Goal: Task Accomplishment & Management: Manage account settings

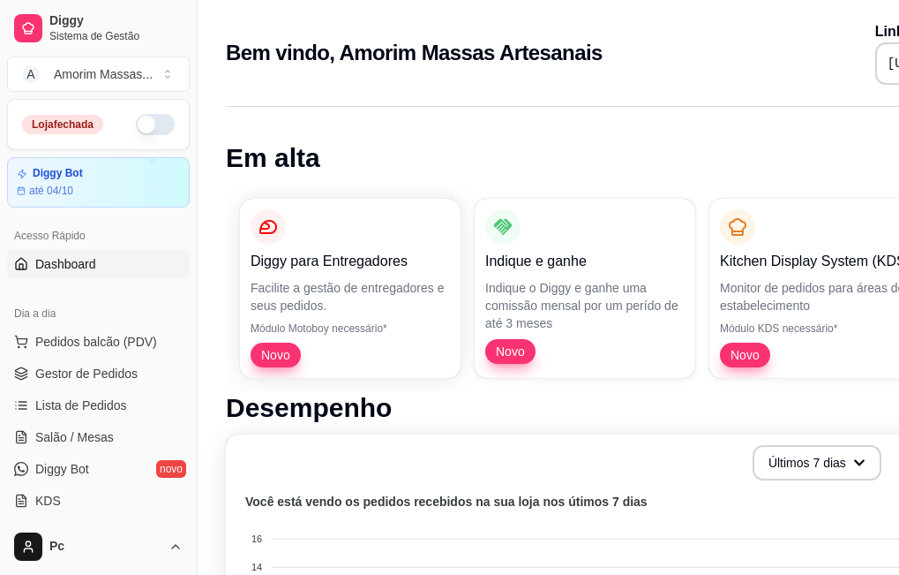
click at [151, 111] on div "Loja fechada" at bounding box center [98, 124] width 181 height 49
click at [149, 113] on div "Loja fechada" at bounding box center [98, 124] width 181 height 49
click at [146, 127] on button "button" at bounding box center [155, 124] width 39 height 21
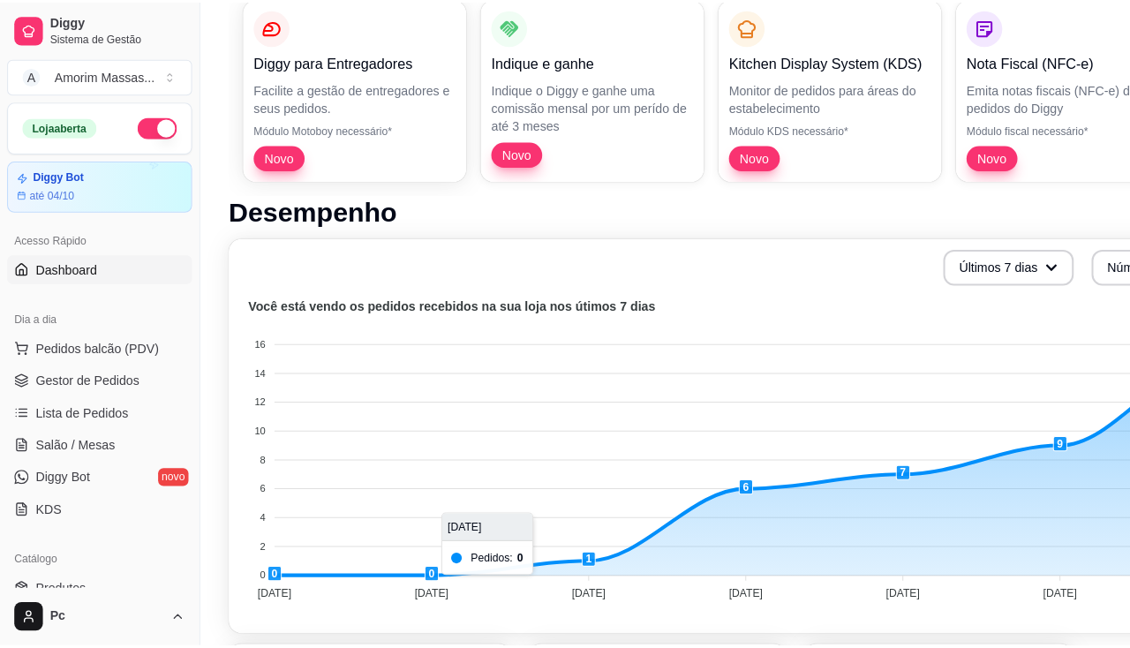
scroll to position [353, 0]
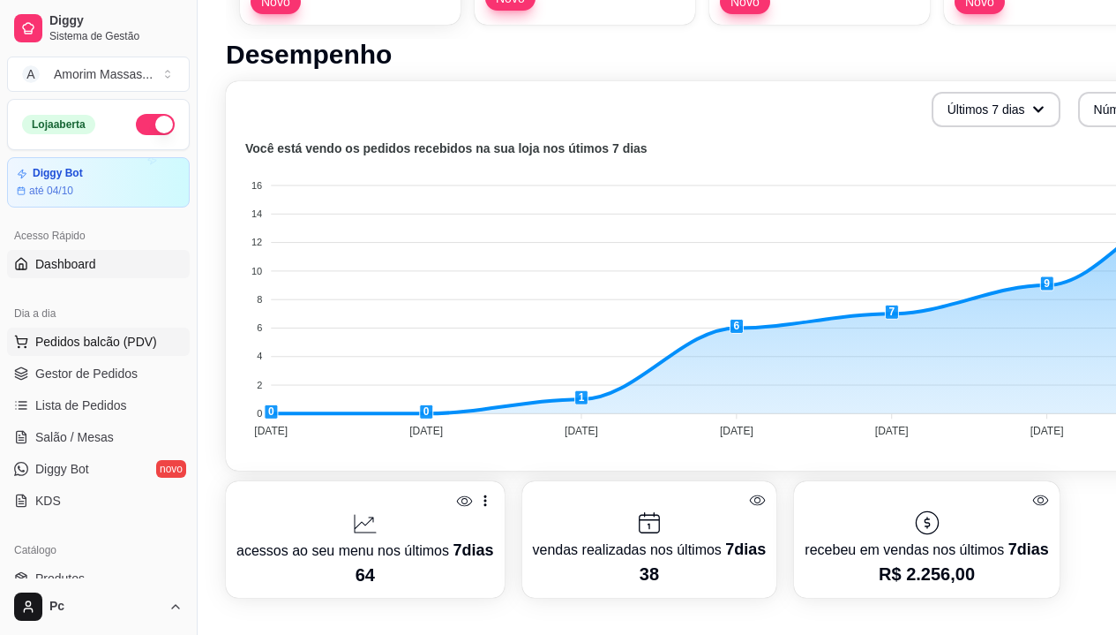
click at [104, 341] on span "Pedidos balcão (PDV)" at bounding box center [96, 342] width 122 height 18
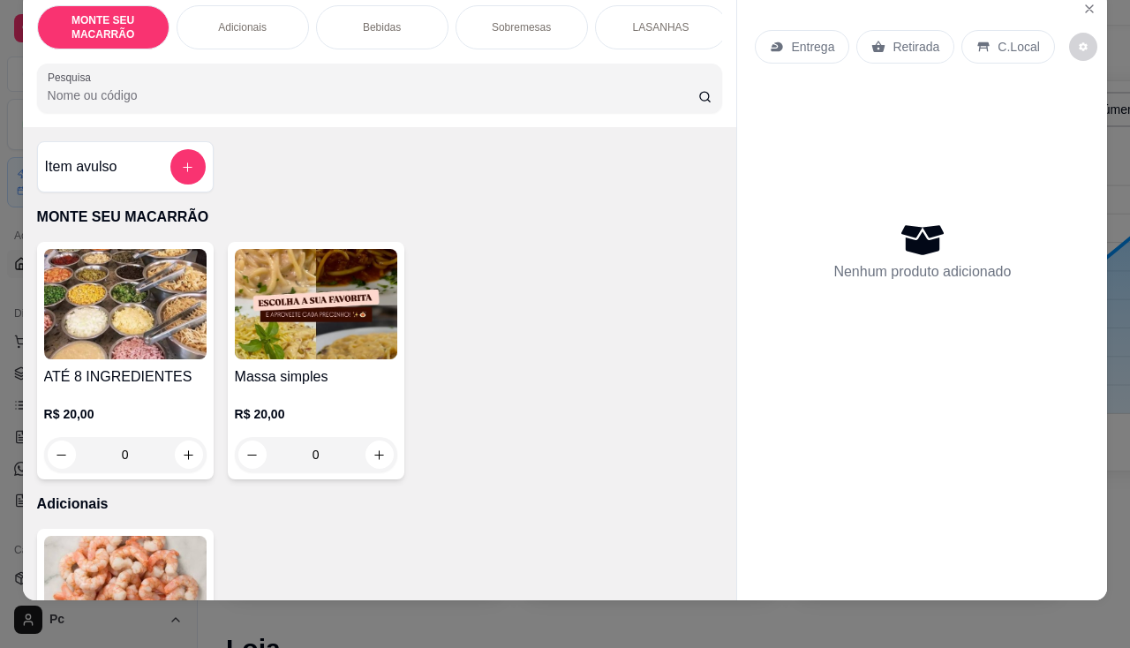
scroll to position [43, 0]
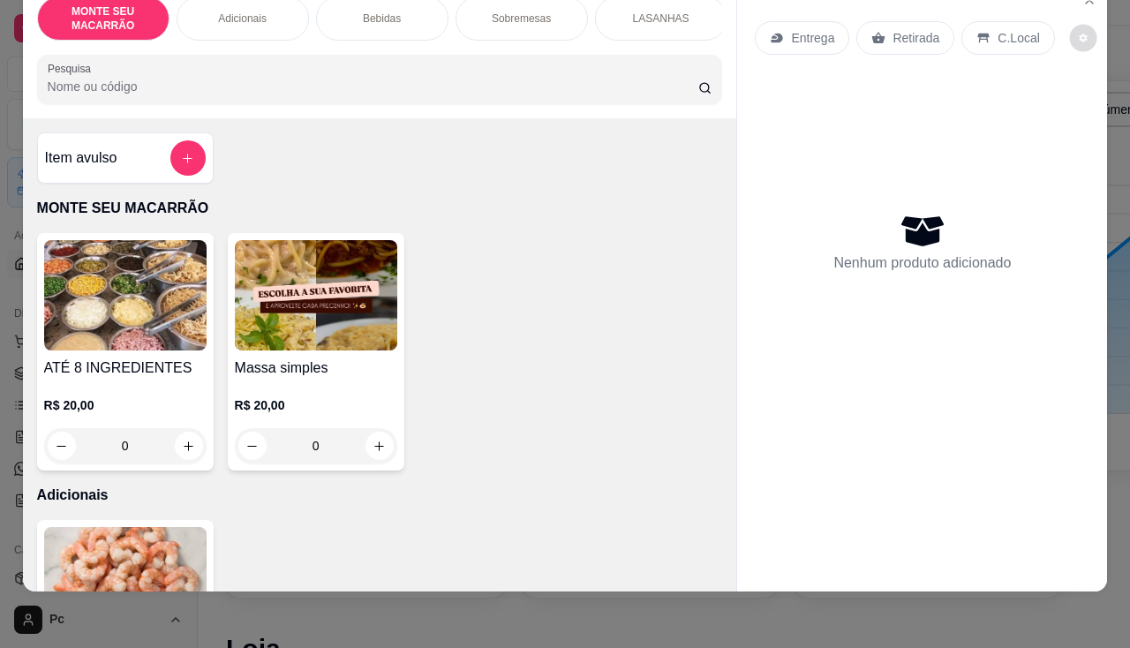
click at [912, 34] on icon "decrease-product-quantity" at bounding box center [1082, 38] width 8 height 8
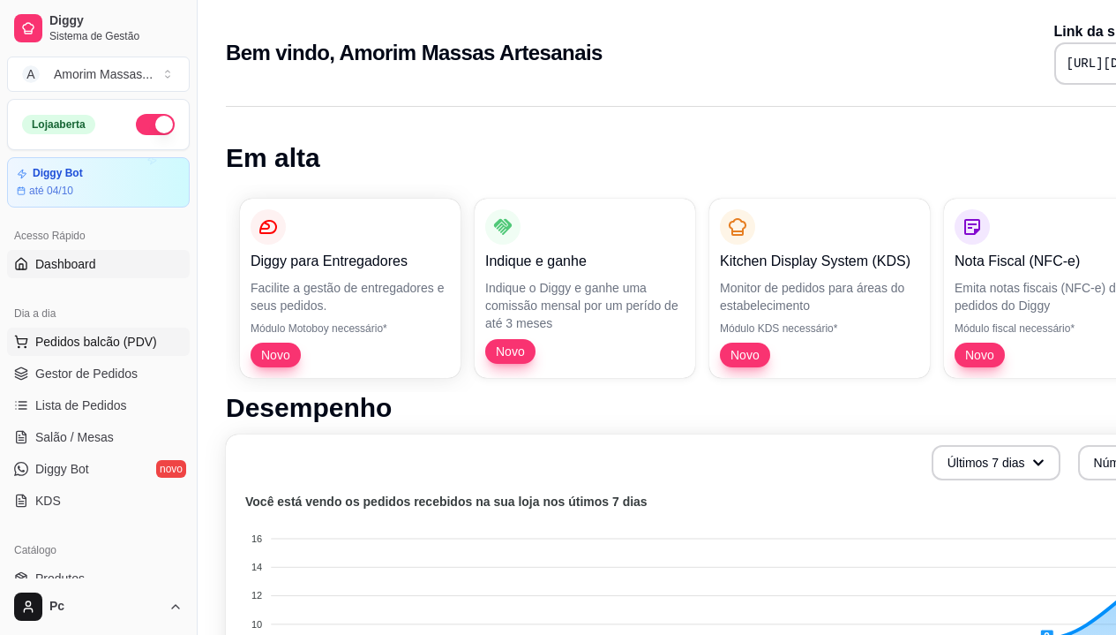
click at [109, 338] on span "Pedidos balcão (PDV)" at bounding box center [96, 342] width 122 height 18
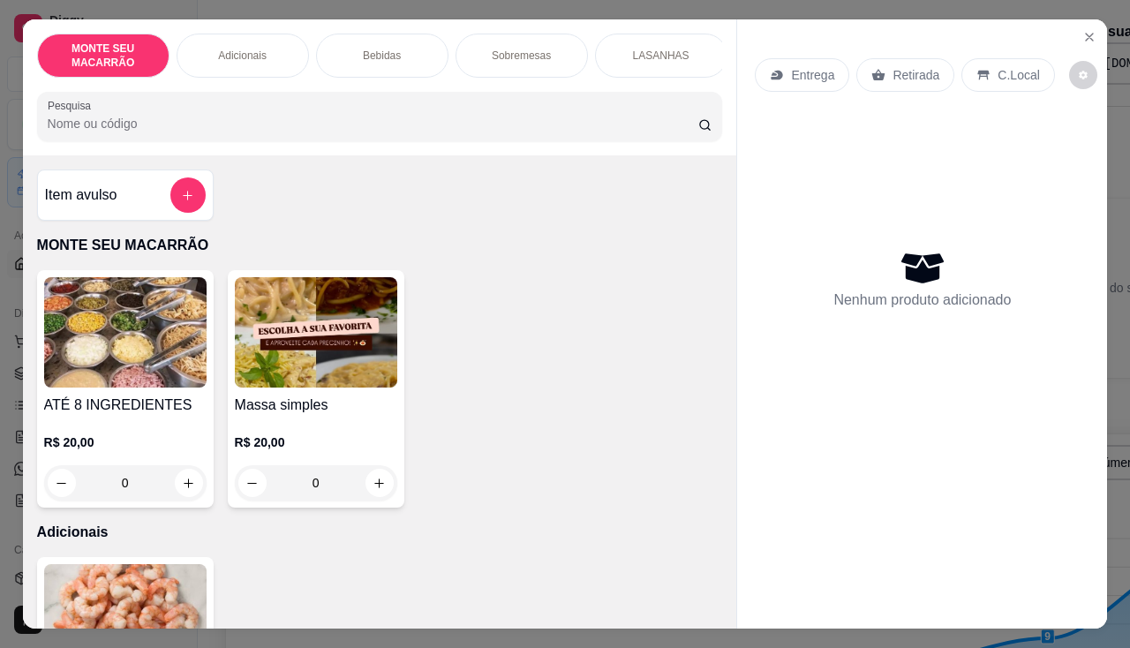
click at [1094, 41] on div "Entrega Retirada C.Local Nenhum produto adicionado" at bounding box center [922, 309] width 370 height 581
click at [1086, 34] on icon "Close" at bounding box center [1089, 37] width 7 height 7
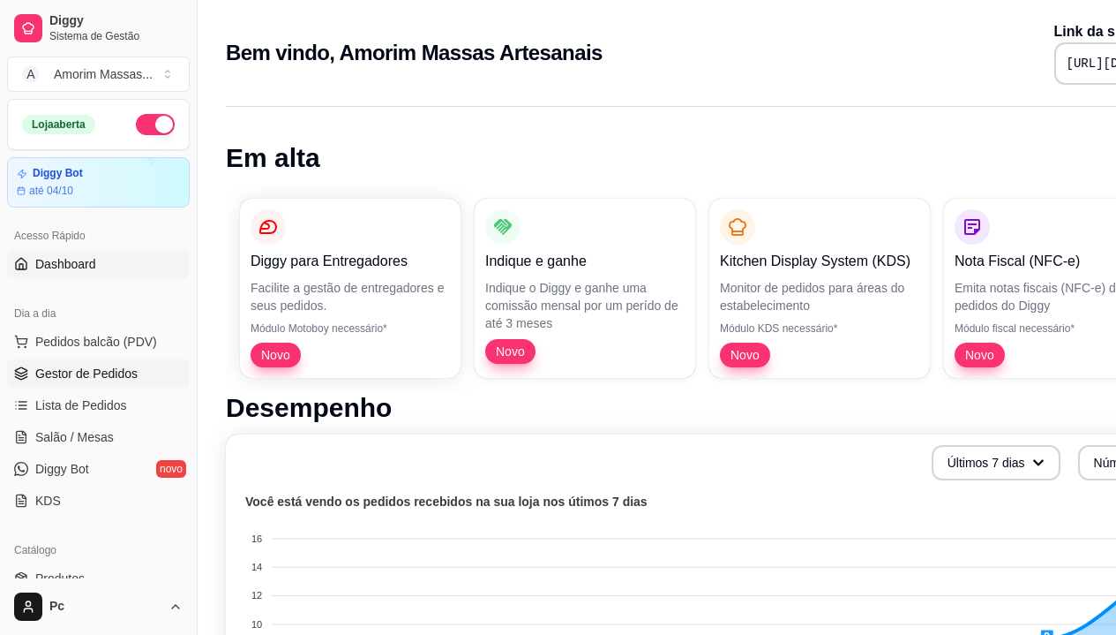
click at [60, 373] on span "Gestor de Pedidos" at bounding box center [86, 373] width 102 height 18
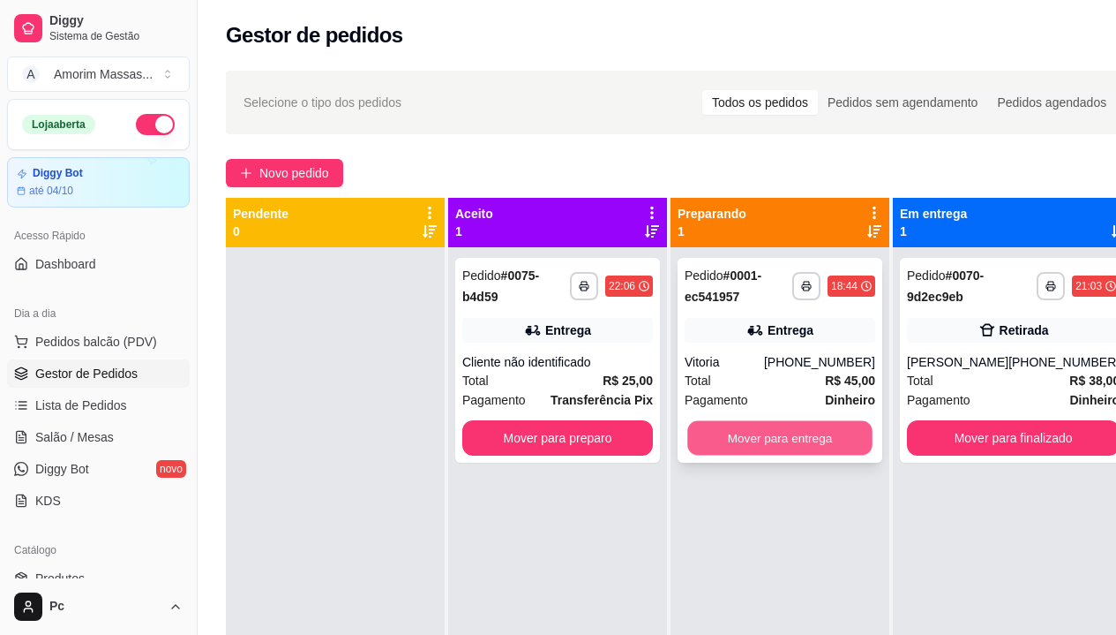
click at [827, 432] on button "Mover para entrega" at bounding box center [779, 438] width 185 height 34
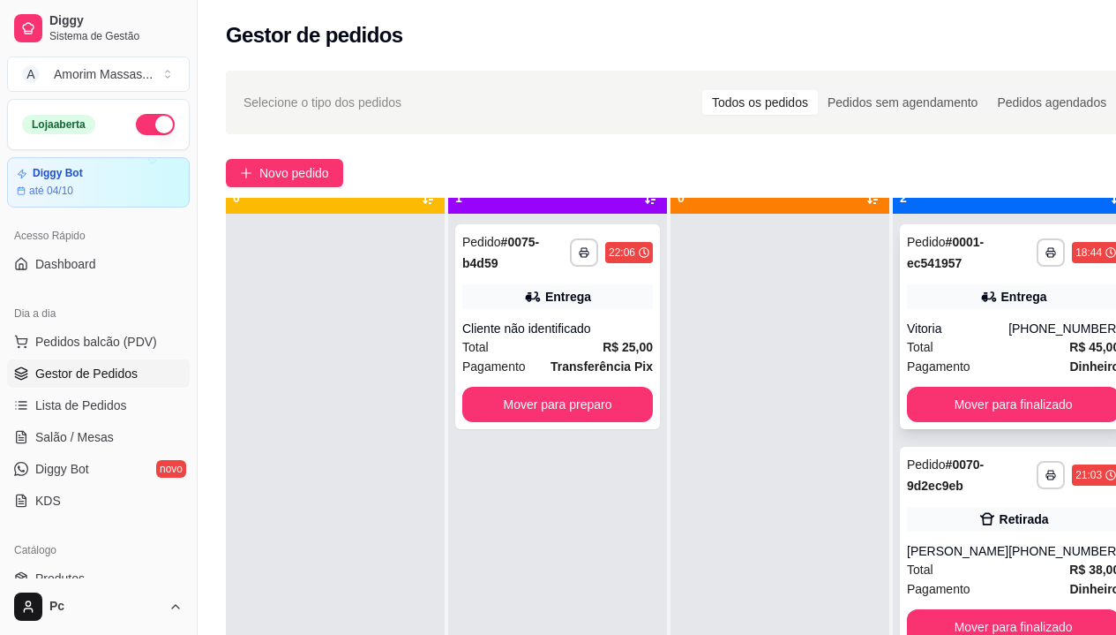
scroll to position [49, 0]
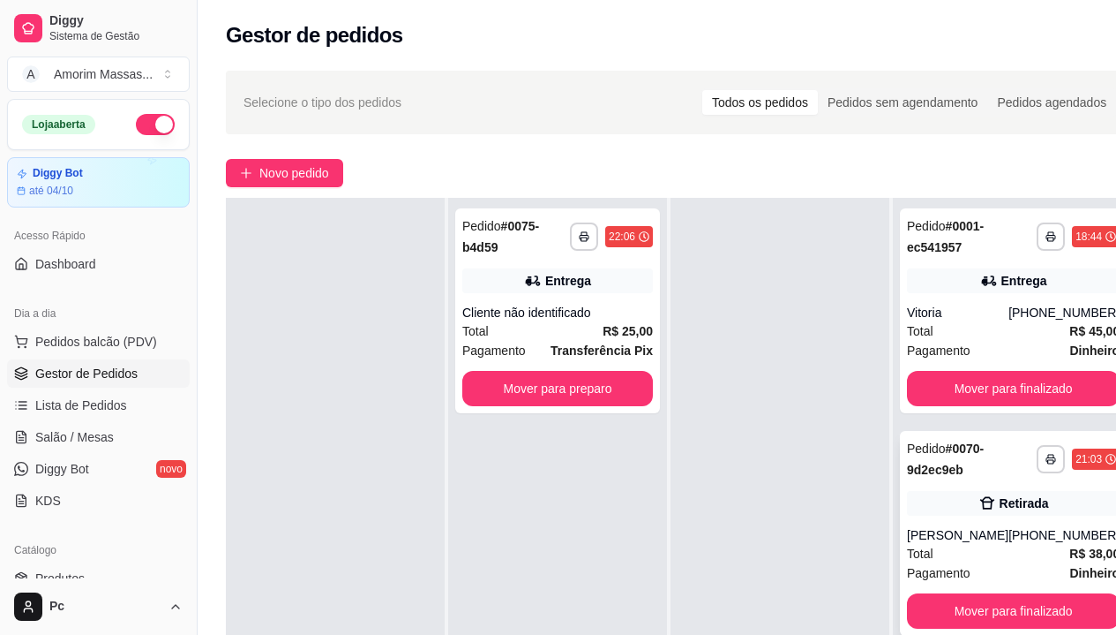
click at [1000, 500] on div "Retirada" at bounding box center [1024, 503] width 49 height 18
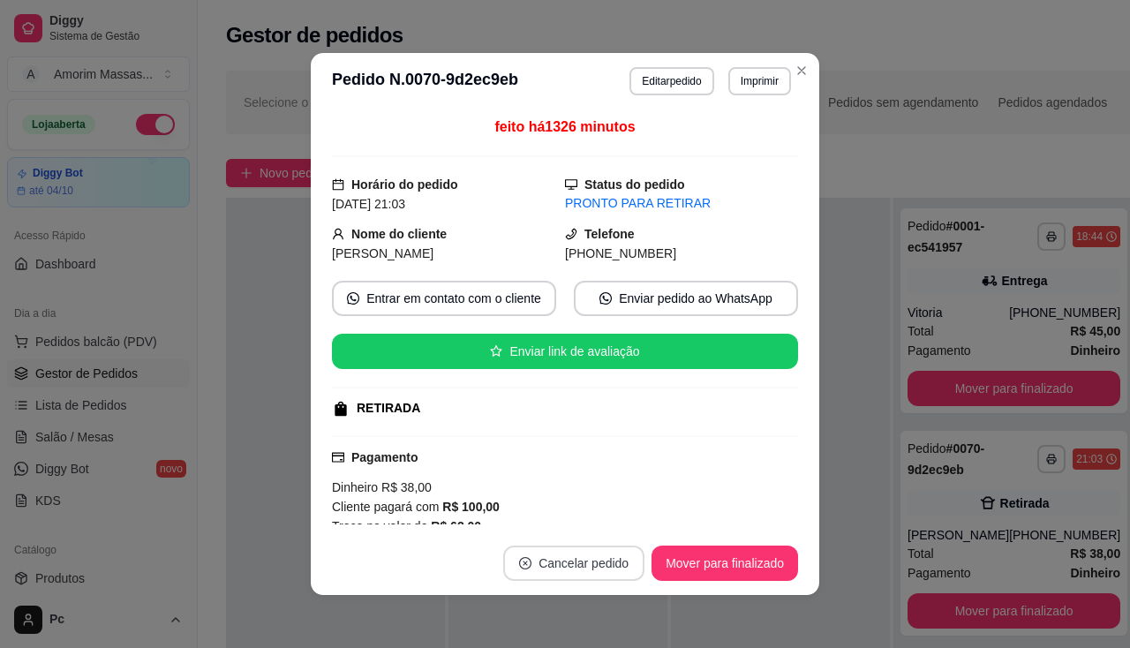
click at [567, 560] on button "Cancelar pedido" at bounding box center [573, 562] width 141 height 35
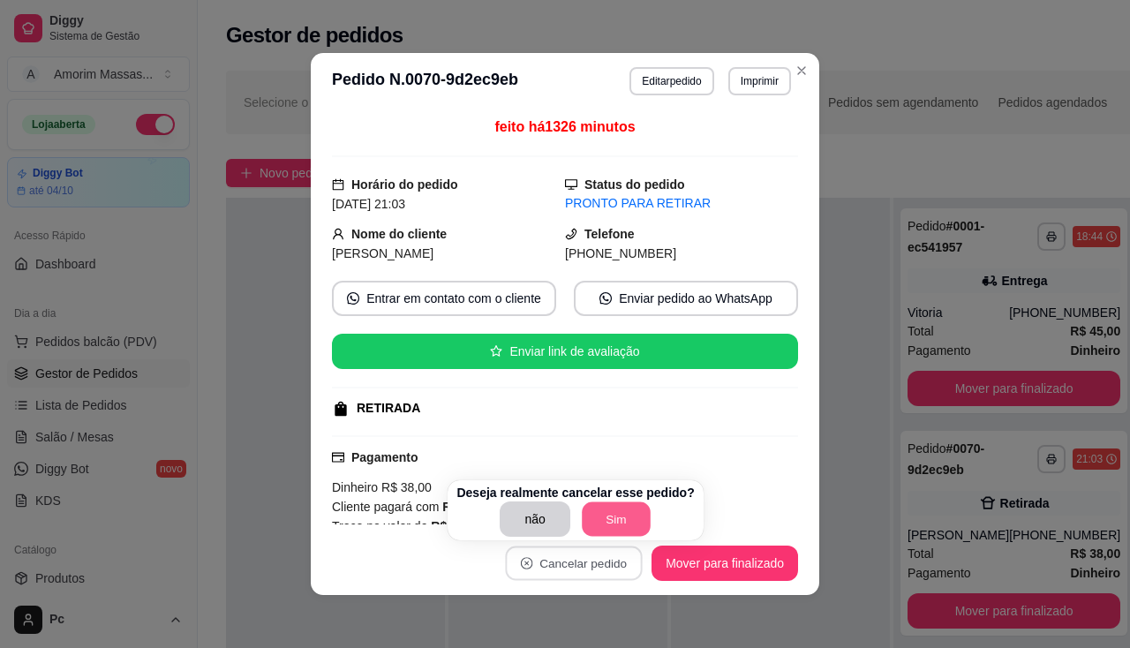
click at [605, 514] on button "Sim" at bounding box center [616, 519] width 69 height 34
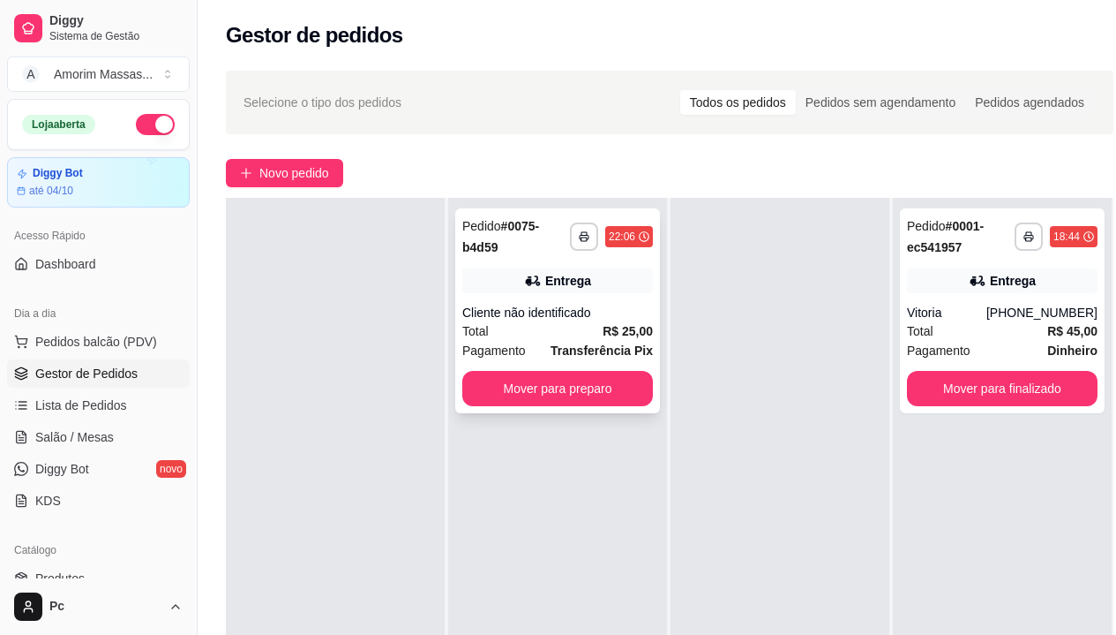
click at [548, 331] on div "Total R$ 25,00" at bounding box center [557, 330] width 191 height 19
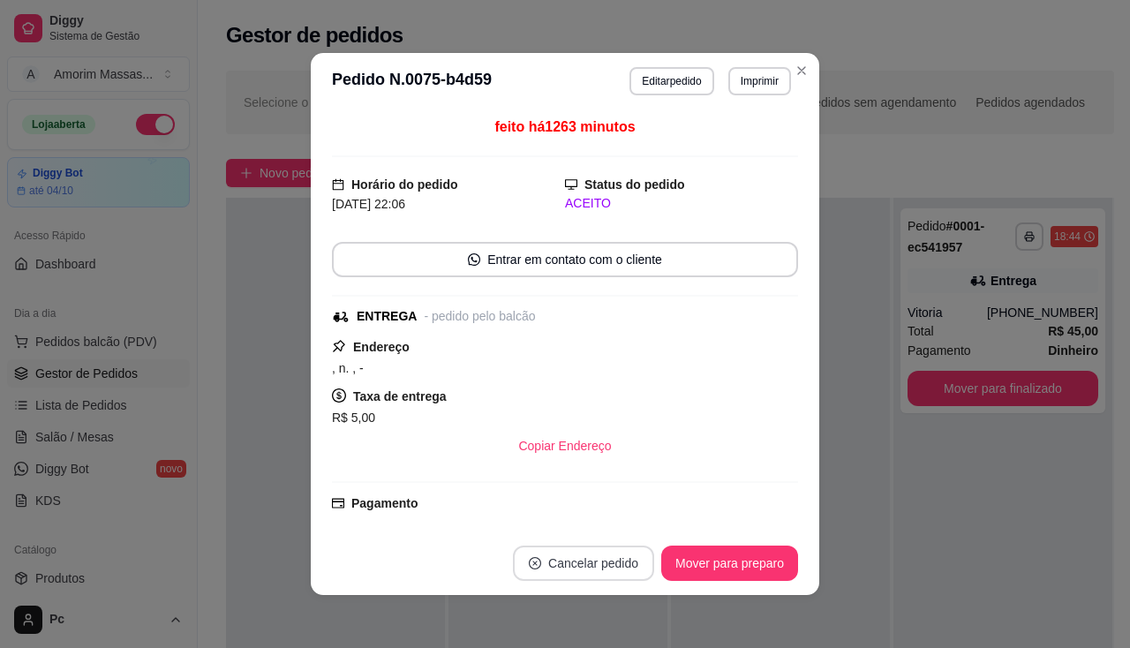
click at [552, 567] on button "Cancelar pedido" at bounding box center [583, 562] width 141 height 35
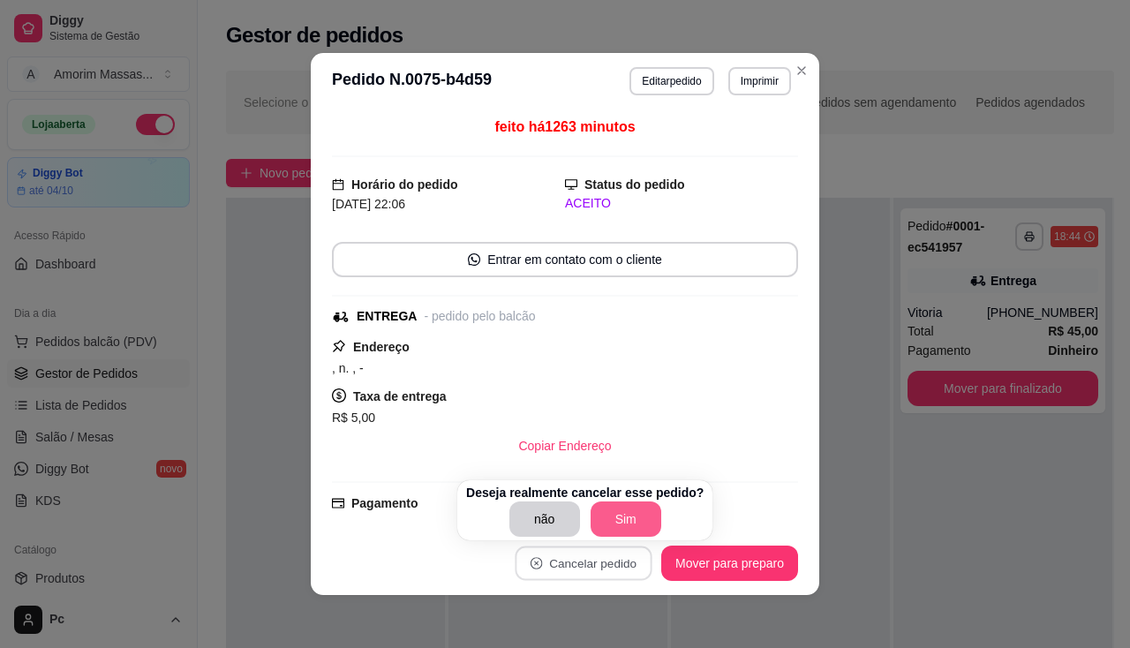
click at [612, 515] on button "Sim" at bounding box center [625, 518] width 71 height 35
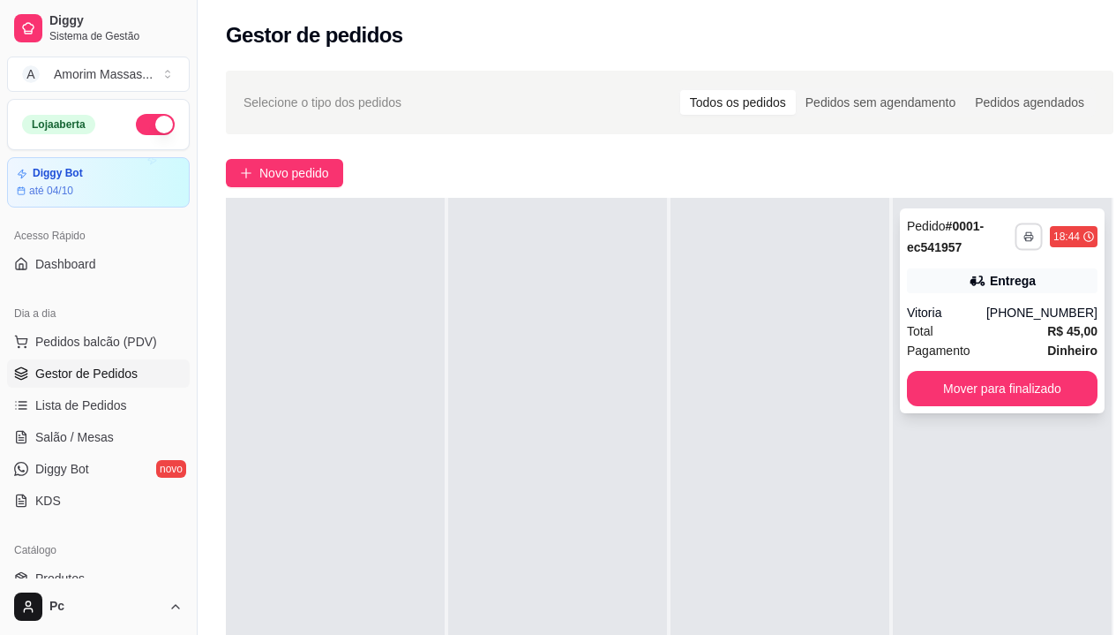
click at [1038, 241] on button "button" at bounding box center [1028, 235] width 27 height 27
click at [965, 293] on button "IMPRESSORA" at bounding box center [983, 298] width 128 height 28
click at [951, 387] on button "Mover para finalizado" at bounding box center [1002, 389] width 185 height 34
